Goal: Navigation & Orientation: Understand site structure

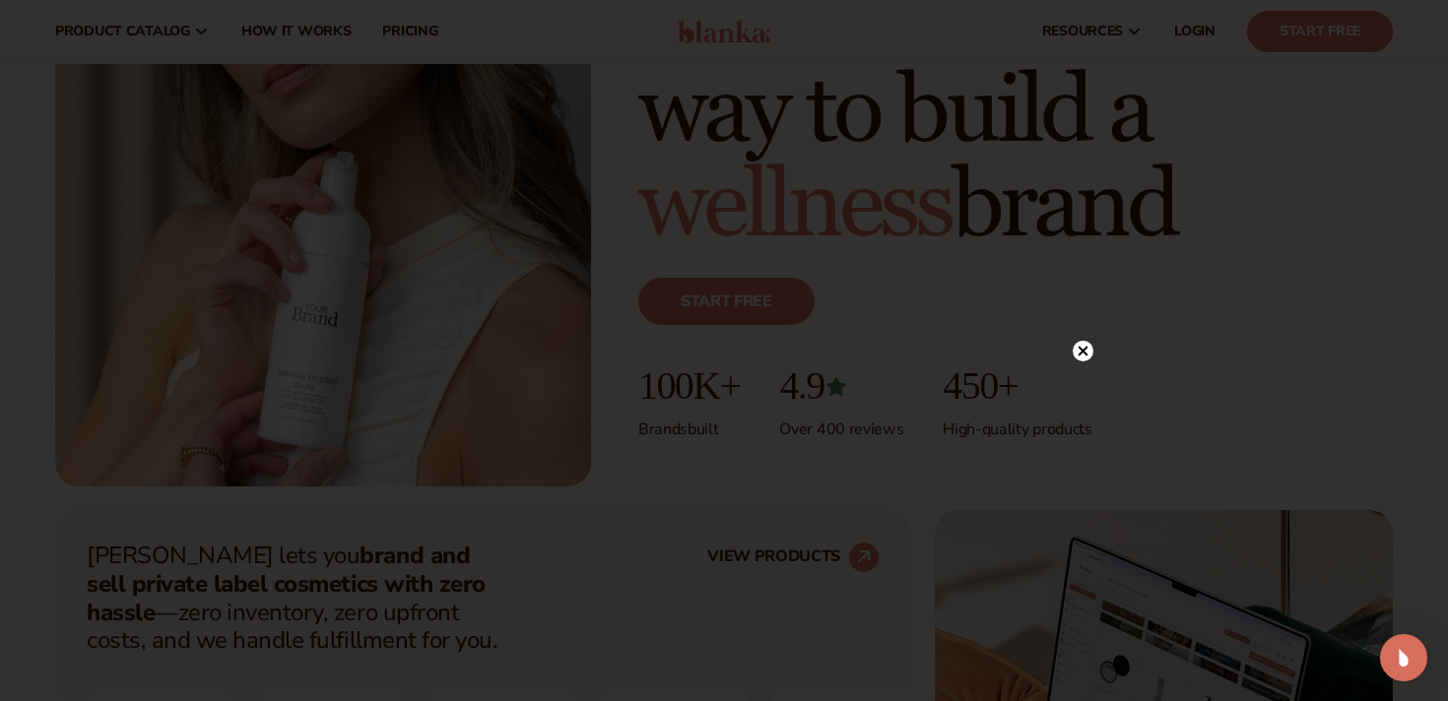
scroll to position [307, 0]
click at [1084, 128] on icon at bounding box center [1084, 126] width 10 height 10
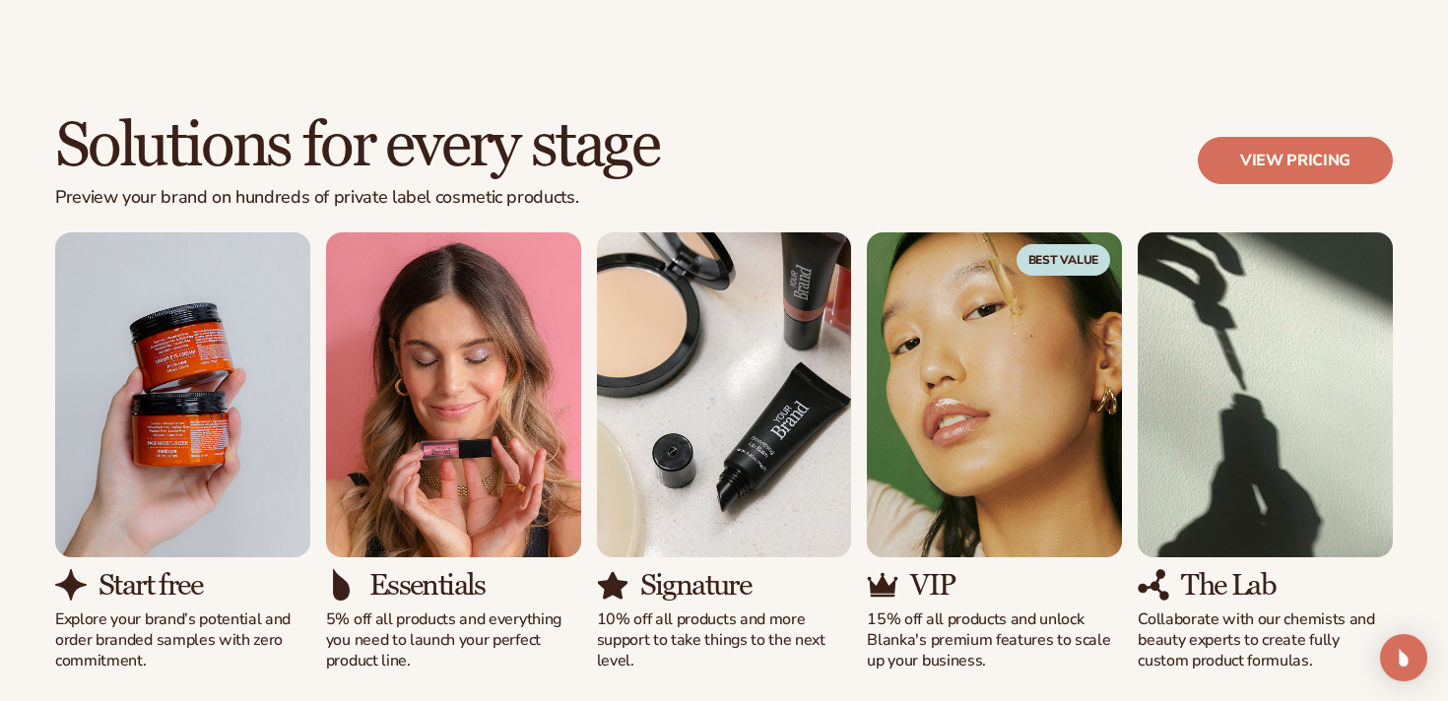
scroll to position [1682, 0]
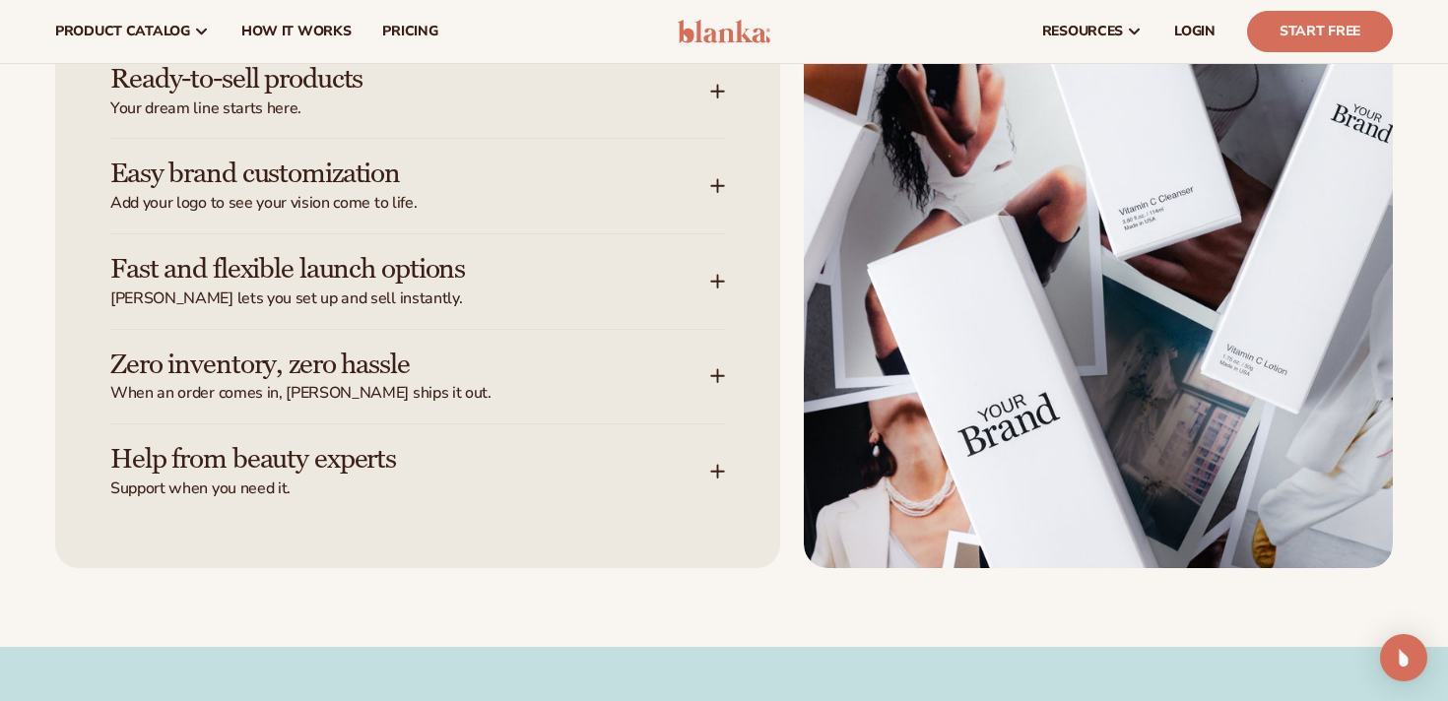
scroll to position [2621, 0]
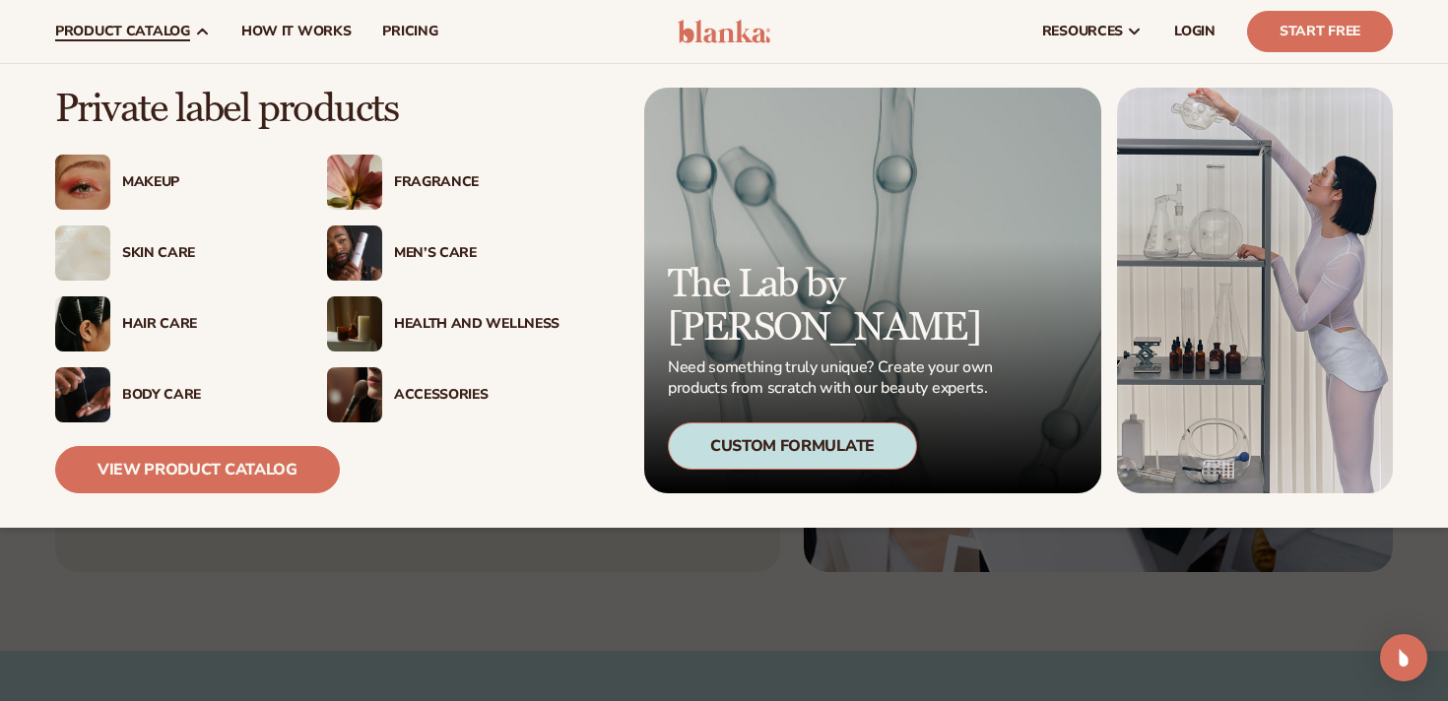
click at [150, 321] on div "Hair Care" at bounding box center [204, 324] width 165 height 17
click at [419, 387] on div "Accessories" at bounding box center [476, 395] width 165 height 17
click at [432, 320] on div "Health And Wellness" at bounding box center [476, 324] width 165 height 17
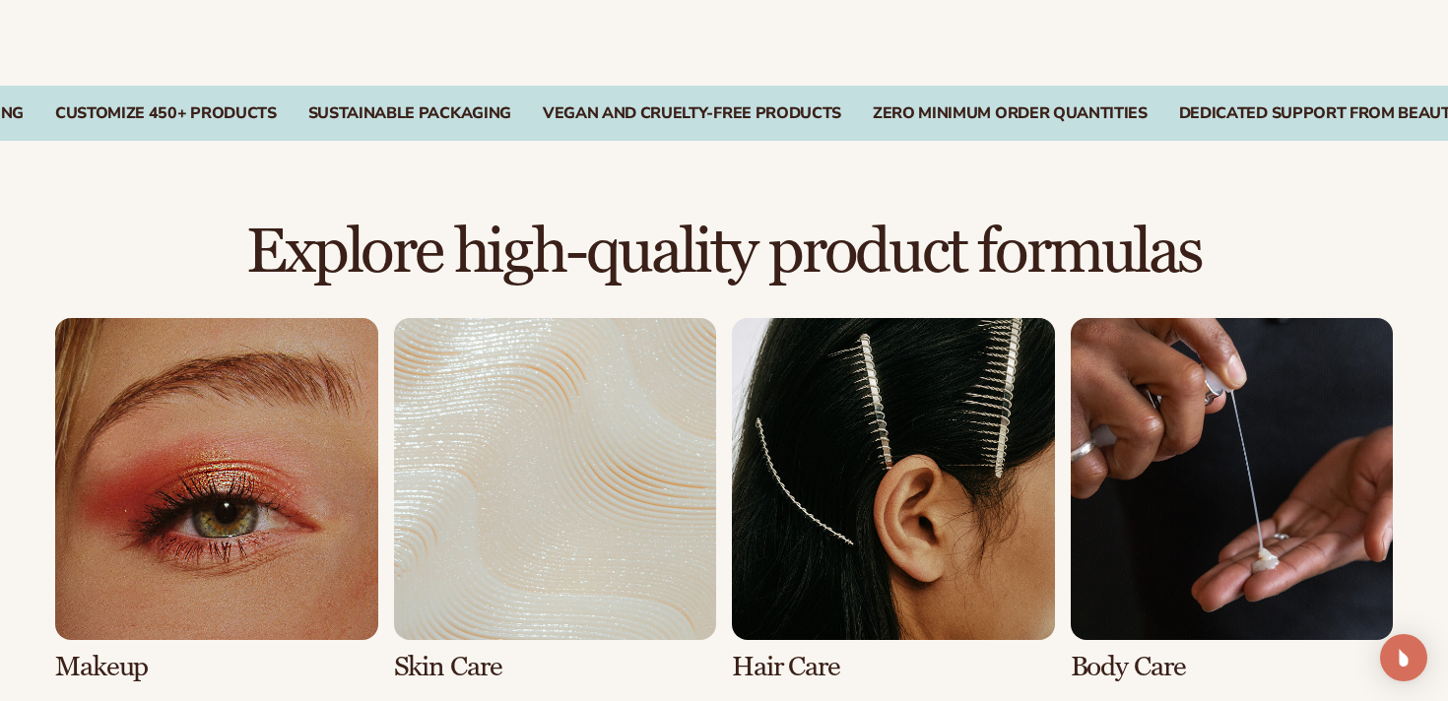
scroll to position [1407, 0]
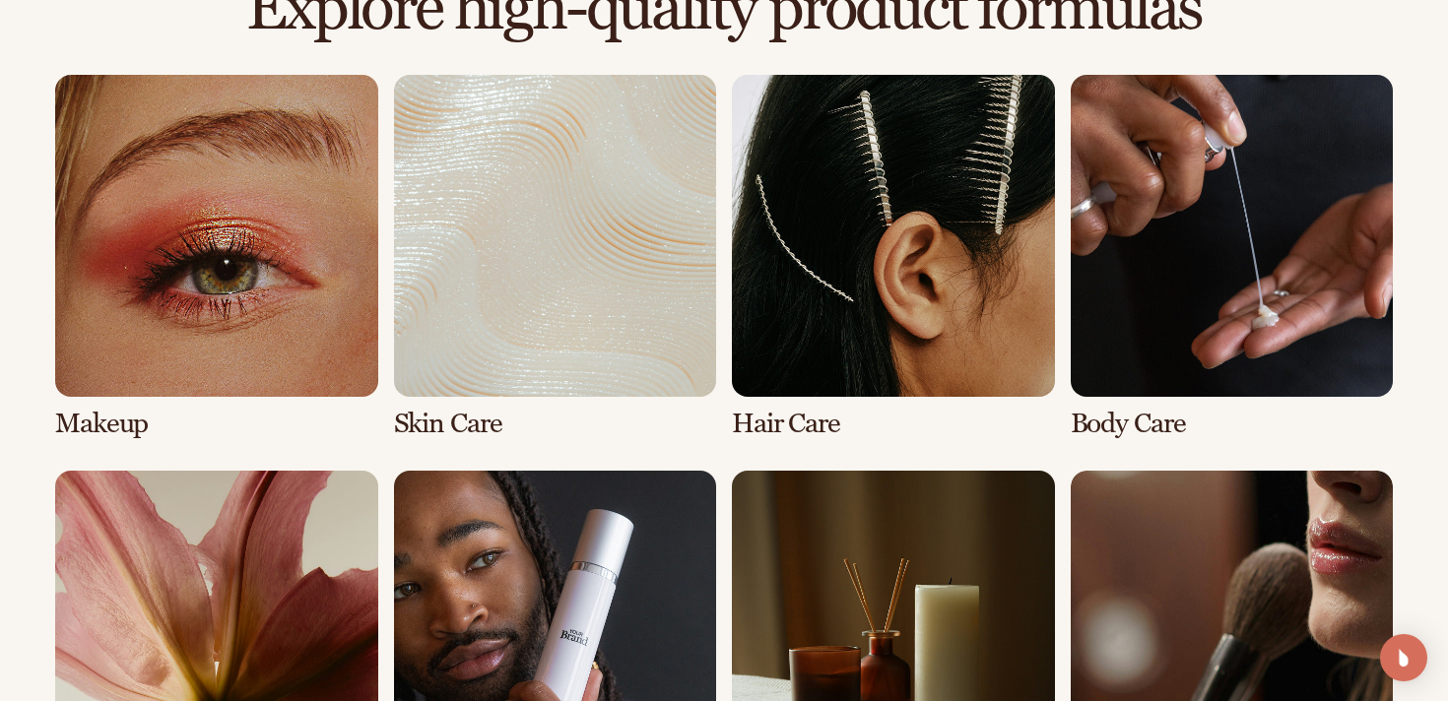
click at [909, 333] on link "3 / 8" at bounding box center [893, 257] width 323 height 364
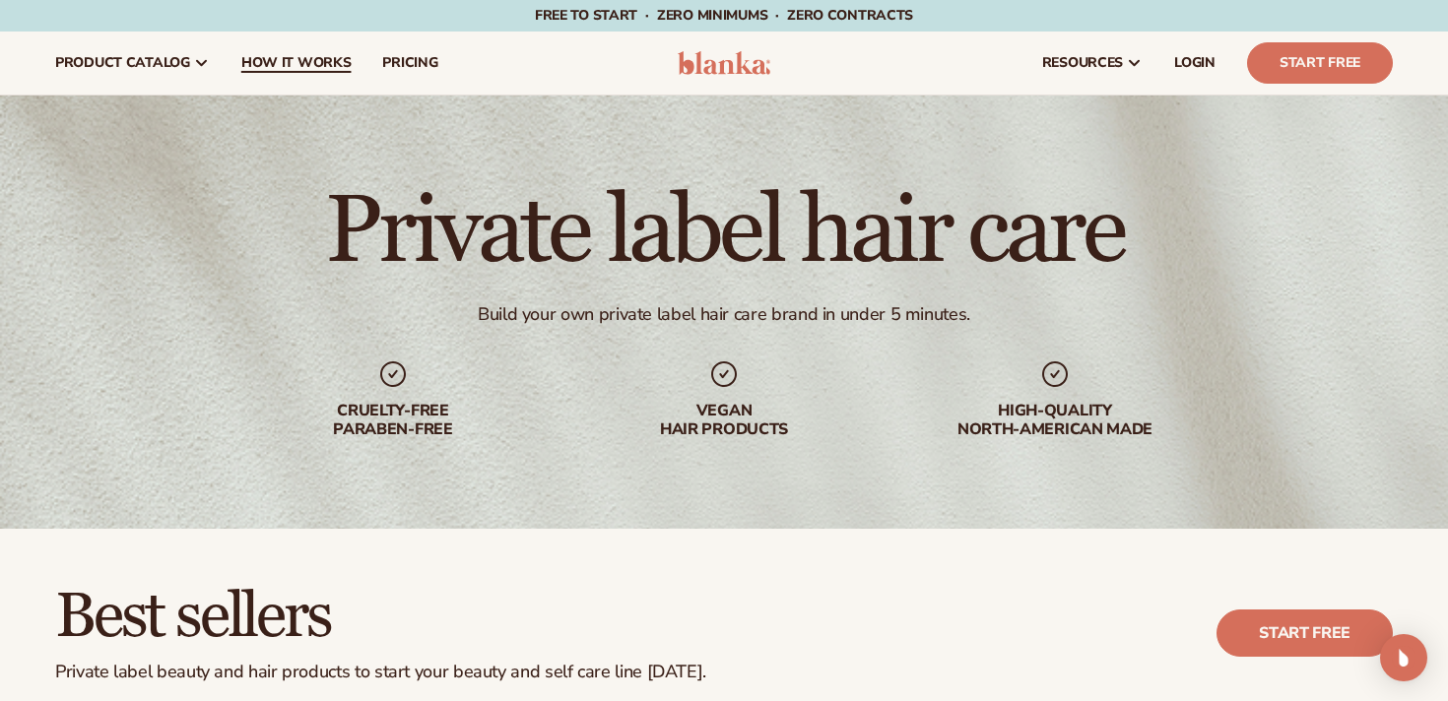
click at [277, 64] on span "How It Works" at bounding box center [296, 63] width 110 height 16
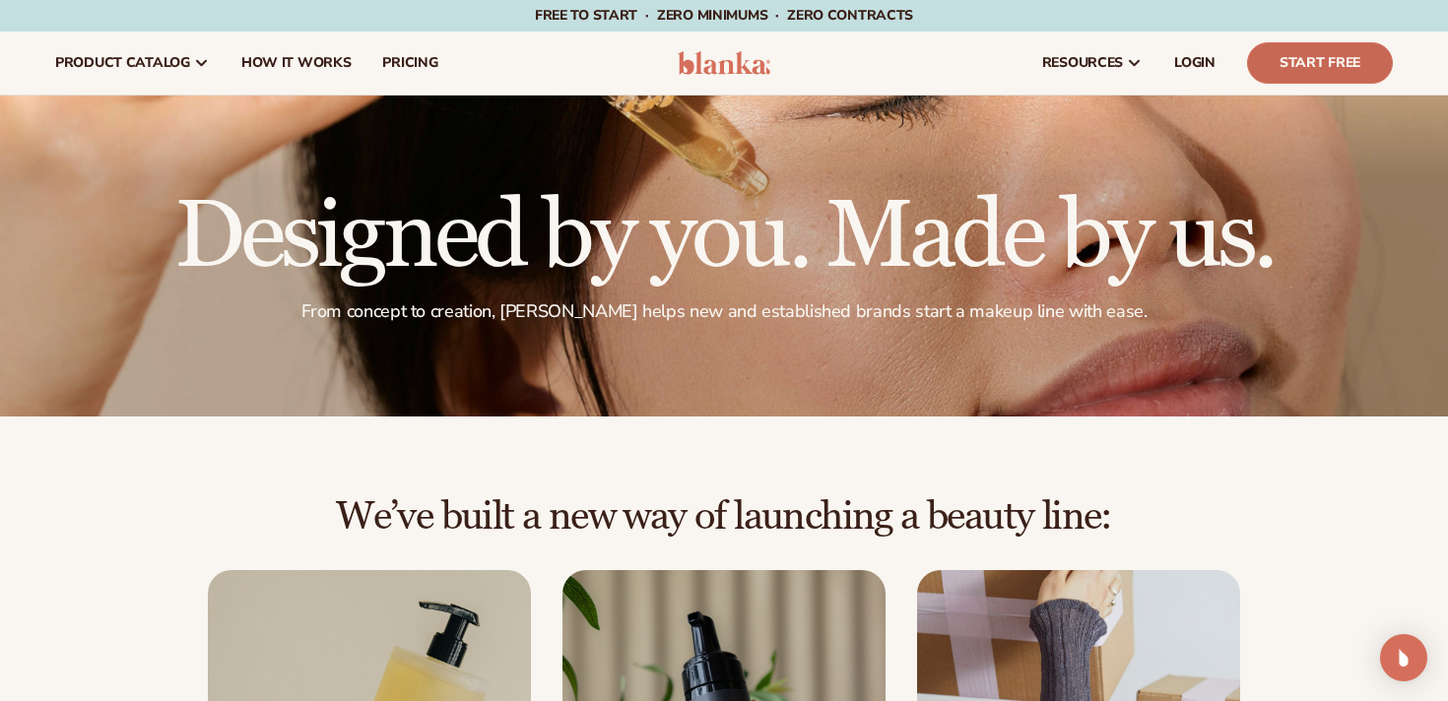
click at [1311, 74] on link "Start Free" at bounding box center [1320, 62] width 146 height 41
